Goal: Information Seeking & Learning: Find specific fact

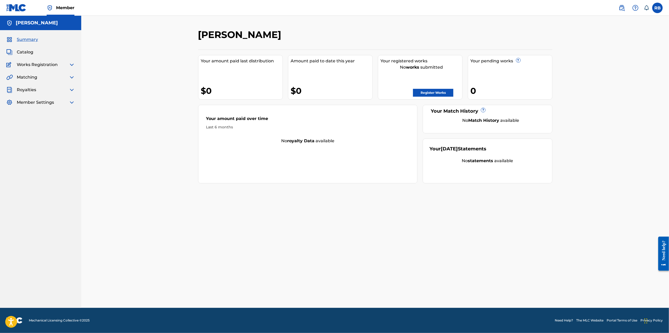
click at [24, 21] on h5 "Rodrigo Bedolla Rodriguez" at bounding box center [37, 23] width 42 height 6
click at [105, 14] on nav "Member RB RB Rodrigo Bedolla rodrigobedolla85@gmail.com Notification Preference…" at bounding box center [334, 8] width 669 height 16
click at [24, 77] on span "Matching" at bounding box center [27, 77] width 20 height 6
click at [71, 77] on img at bounding box center [72, 77] width 6 height 6
click at [42, 88] on link "Matching Tool" at bounding box center [48, 90] width 53 height 6
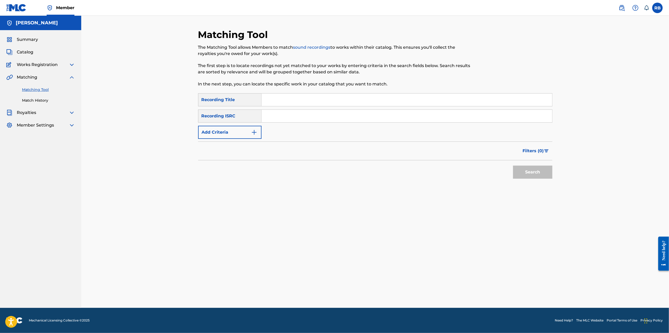
click at [285, 99] on input "Search Form" at bounding box center [407, 100] width 291 height 13
type input "La Gorra No se me cae"
click at [513, 166] on button "Search" at bounding box center [532, 172] width 39 height 13
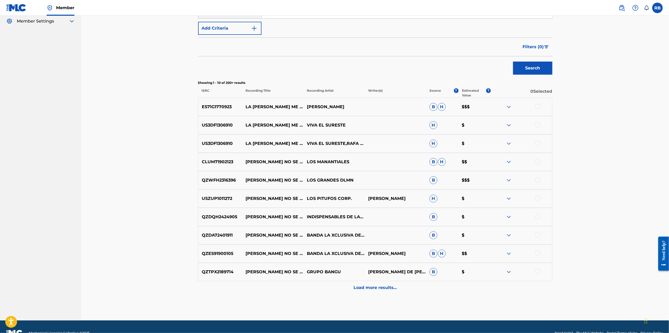
scroll to position [105, 0]
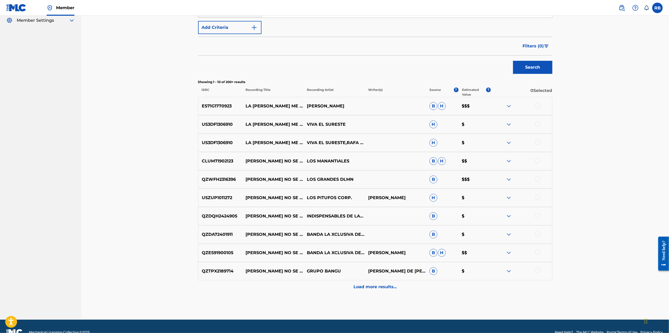
click at [511, 107] on img at bounding box center [509, 106] width 6 height 6
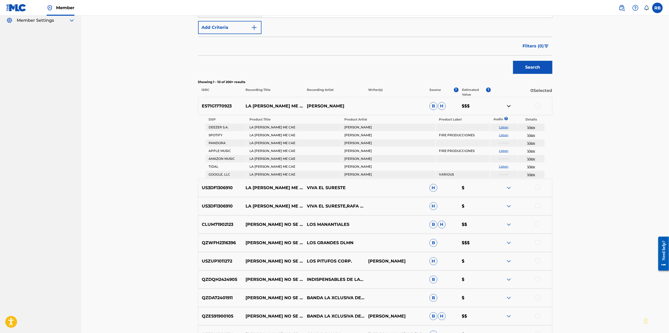
click at [532, 126] on link "View" at bounding box center [531, 127] width 8 height 4
click at [510, 106] on img at bounding box center [509, 106] width 6 height 6
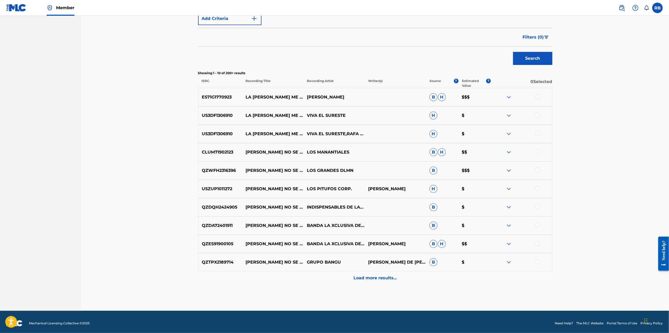
scroll to position [116, 0]
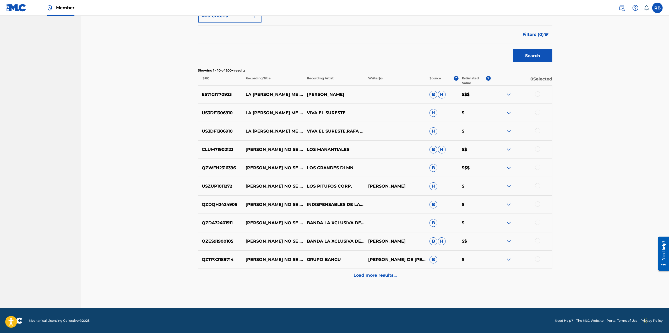
click at [510, 184] on img at bounding box center [509, 186] width 6 height 6
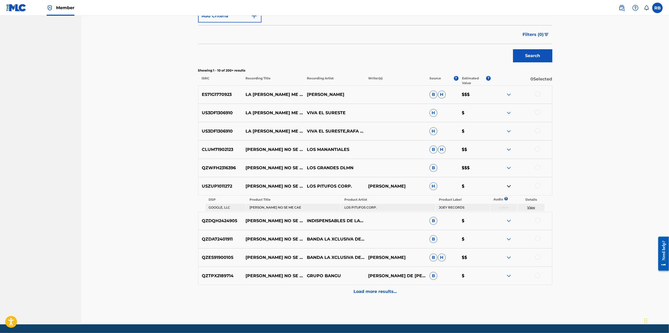
click at [508, 185] on img at bounding box center [509, 186] width 6 height 6
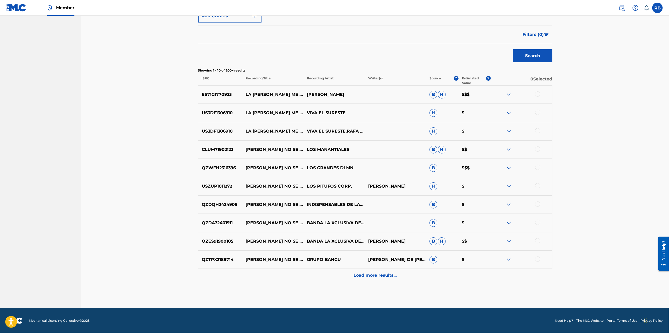
click at [509, 205] on img at bounding box center [509, 205] width 6 height 6
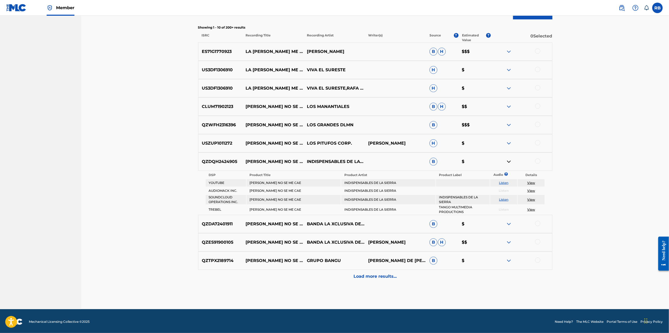
scroll to position [160, 0]
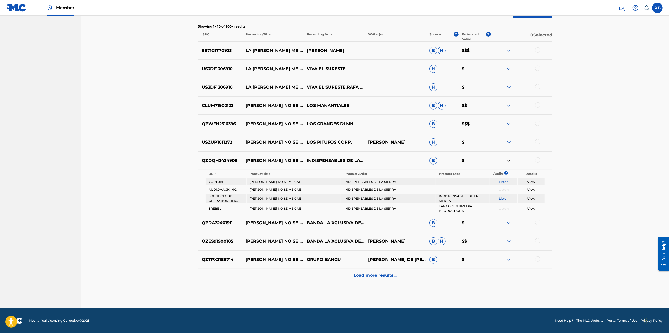
click at [508, 162] on img at bounding box center [509, 161] width 6 height 6
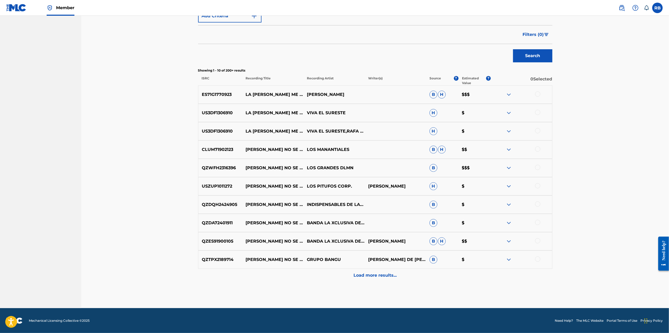
click at [386, 275] on p "Load more results..." at bounding box center [375, 275] width 43 height 6
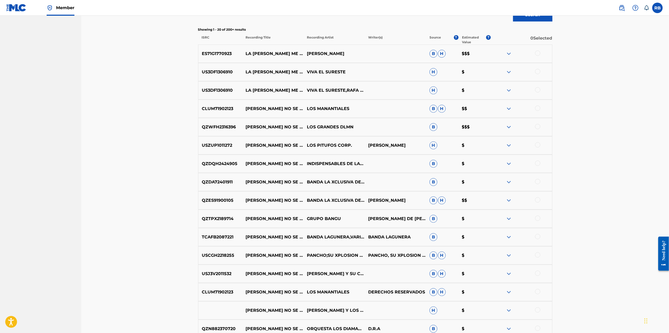
scroll to position [300, 0]
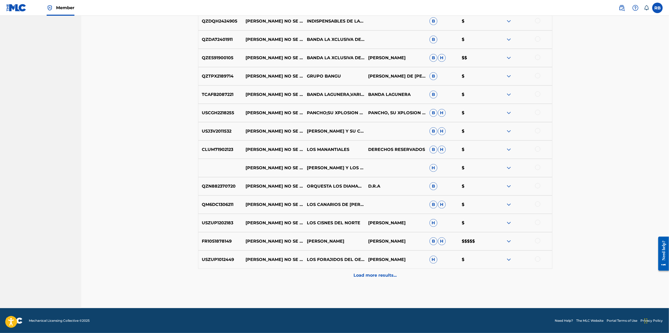
click at [508, 242] on img at bounding box center [509, 241] width 6 height 6
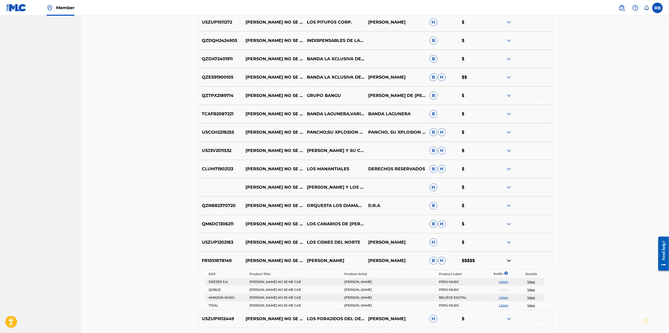
scroll to position [340, 0]
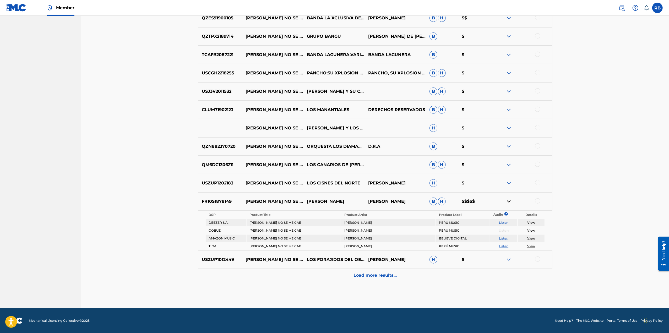
click at [435, 202] on span "B" at bounding box center [434, 202] width 8 height 8
click at [444, 201] on span "H" at bounding box center [442, 202] width 8 height 8
click at [508, 260] on img at bounding box center [509, 260] width 6 height 6
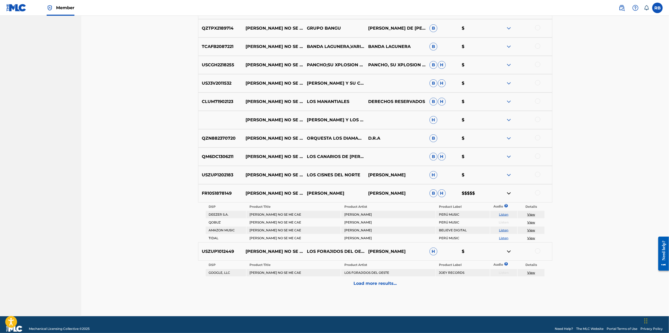
scroll to position [356, 0]
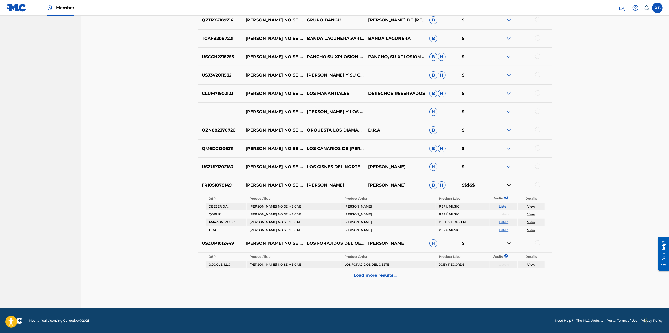
click at [510, 241] on img at bounding box center [509, 243] width 6 height 6
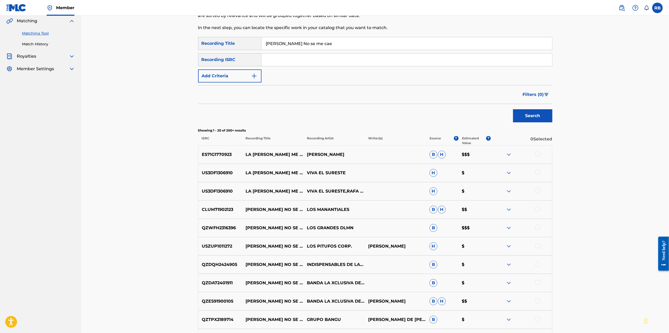
scroll to position [51, 0]
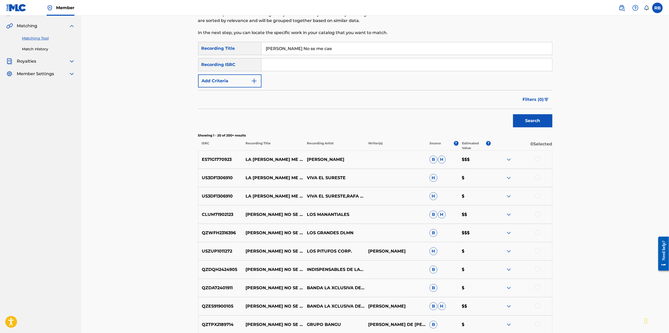
click at [509, 159] on img at bounding box center [509, 159] width 6 height 6
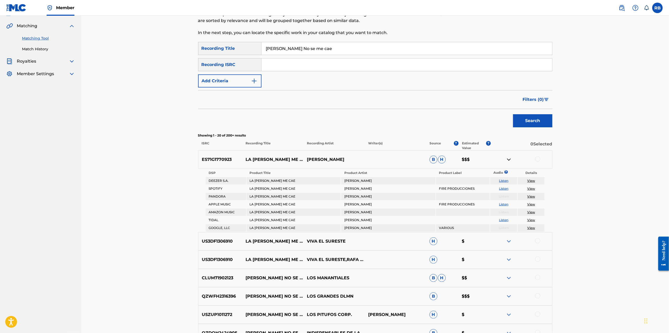
click at [509, 159] on img at bounding box center [509, 159] width 6 height 6
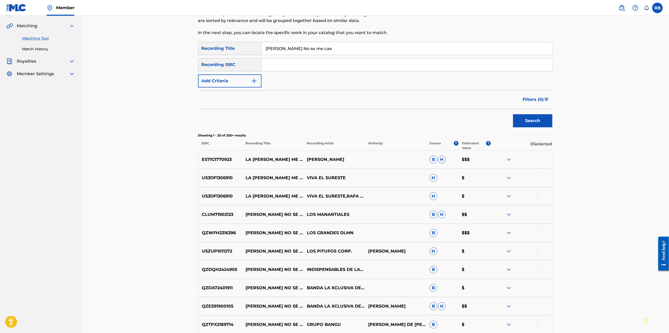
click at [509, 176] on img at bounding box center [509, 178] width 6 height 6
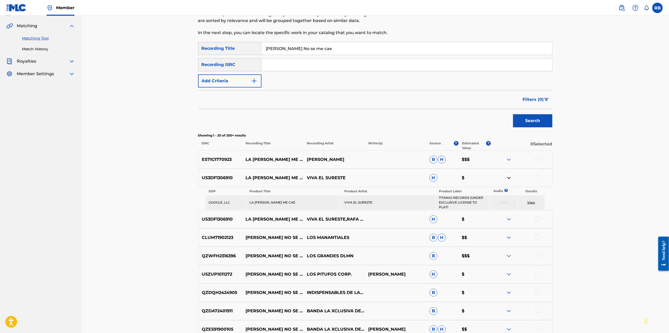
click at [509, 176] on img at bounding box center [509, 178] width 6 height 6
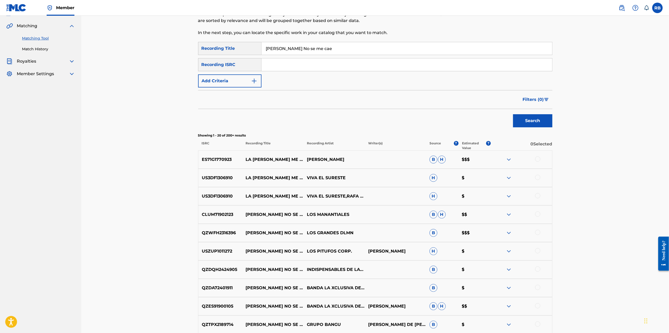
click at [508, 194] on img at bounding box center [509, 196] width 6 height 6
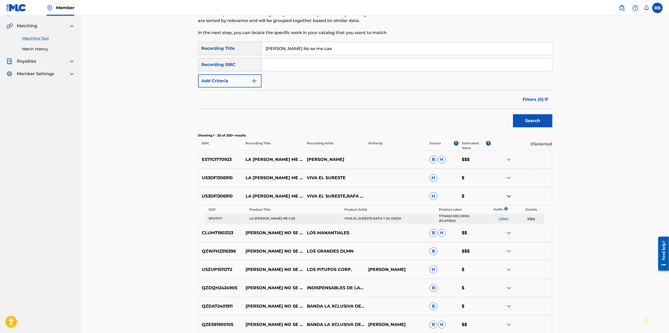
click at [508, 195] on img at bounding box center [509, 196] width 6 height 6
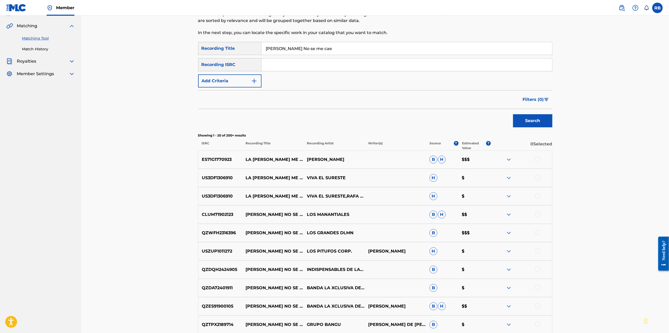
click at [510, 215] on img at bounding box center [509, 215] width 6 height 6
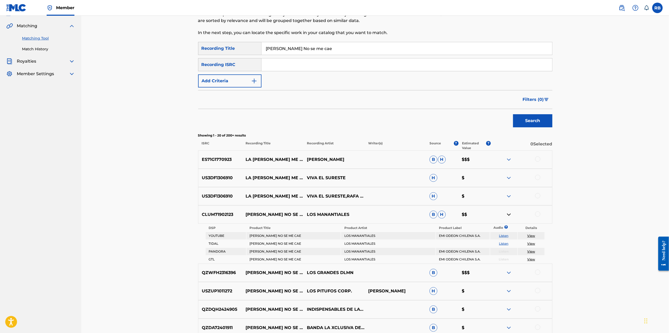
click at [509, 215] on img at bounding box center [509, 215] width 6 height 6
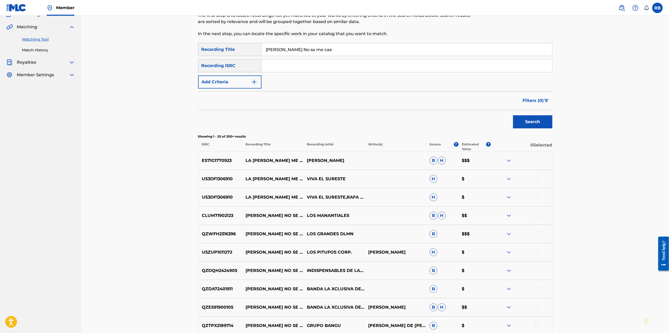
scroll to position [0, 0]
